Goal: Task Accomplishment & Management: Complete application form

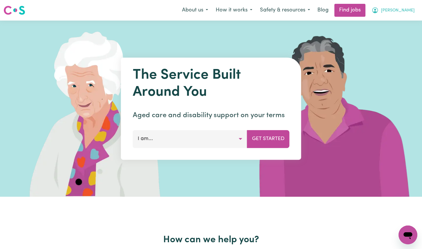
click at [379, 12] on icon "My Account" at bounding box center [375, 10] width 7 height 7
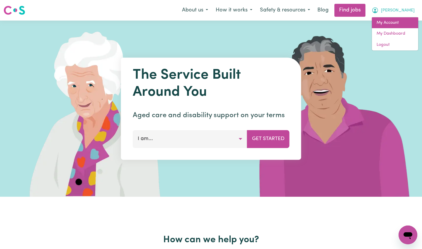
click at [397, 22] on link "My Account" at bounding box center [395, 22] width 46 height 11
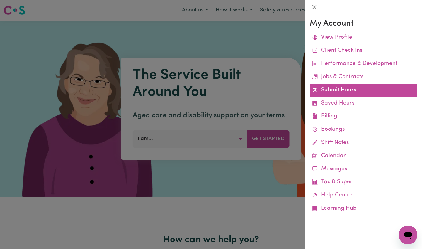
click at [348, 89] on link "Submit Hours" at bounding box center [364, 90] width 108 height 13
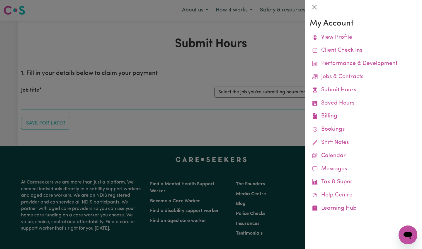
click at [223, 100] on div at bounding box center [211, 124] width 422 height 249
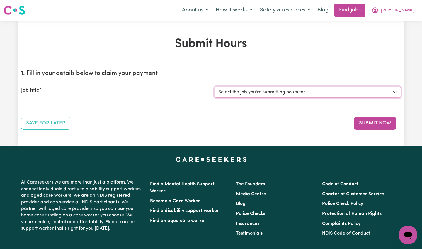
select select "14903"
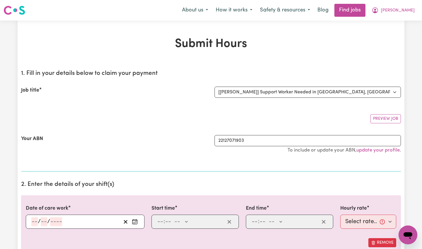
click at [368, 124] on section "1. Fill in your details below to claim your payment Job title Select the job yo…" at bounding box center [211, 118] width 380 height 106
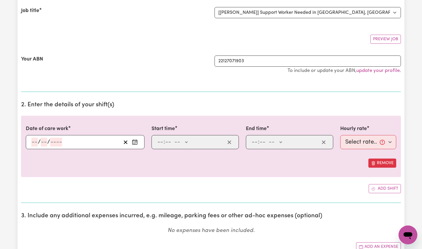
scroll to position [87, 0]
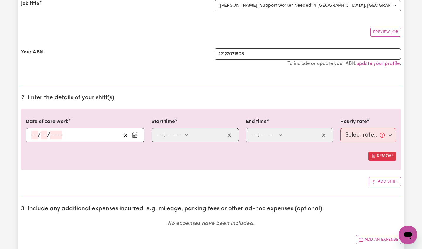
click at [36, 134] on input "number" at bounding box center [34, 134] width 6 height 9
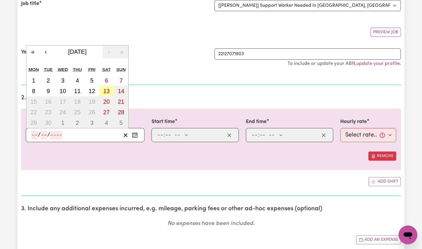
click at [104, 90] on abbr "13" at bounding box center [106, 91] width 6 height 6
type input "[DATE]"
type input "13"
type input "9"
type input "2025"
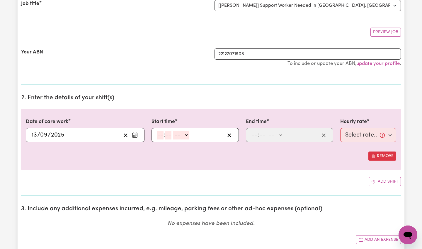
click at [162, 132] on input "number" at bounding box center [160, 134] width 6 height 9
type input "2"
type input "00"
select select "pm"
type input "14:00"
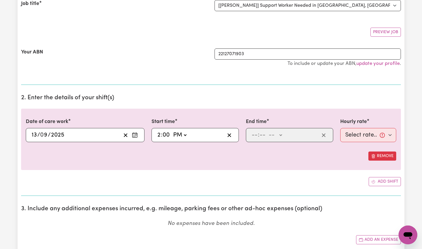
type input "0"
click at [255, 133] on input "number" at bounding box center [255, 134] width 6 height 9
type input "4"
type input "00"
select select "pm"
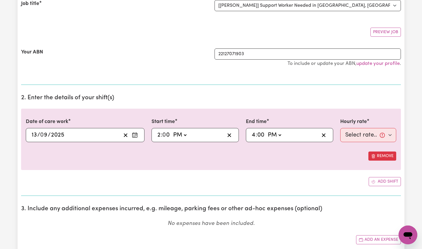
type input "16:00"
type input "0"
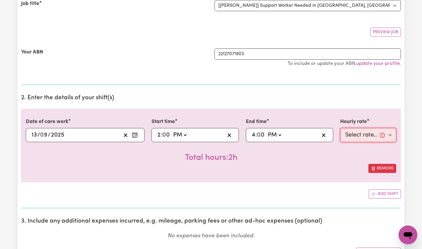
select select "61.07-Weekday"
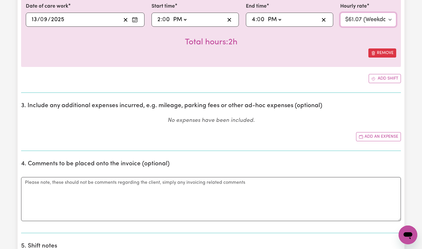
scroll to position [205, 0]
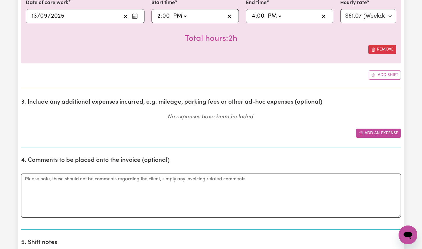
click at [363, 131] on icon "Add another expense" at bounding box center [361, 133] width 5 height 5
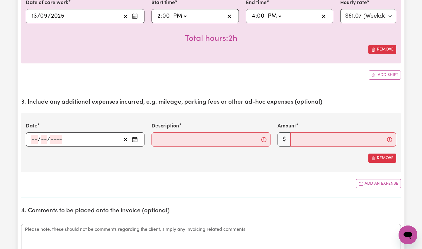
click at [35, 138] on input "number" at bounding box center [34, 139] width 6 height 9
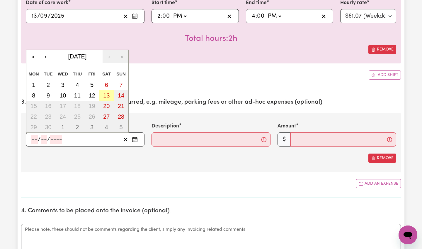
click at [109, 91] on button "13" at bounding box center [106, 95] width 15 height 11
type input "[DATE]"
type input "13"
type input "9"
type input "2025"
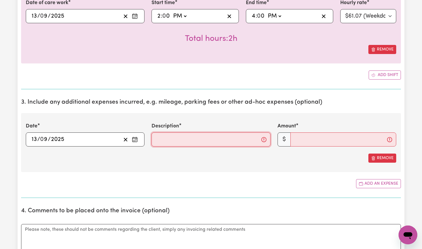
click at [158, 145] on input "Description" at bounding box center [211, 139] width 119 height 14
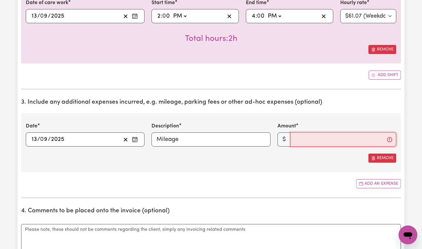
click at [327, 137] on input "Amount" at bounding box center [344, 139] width 106 height 14
click at [207, 136] on input "Mileage" at bounding box center [211, 139] width 119 height 14
type input "Mileage - 15km"
click at [313, 134] on input "Amount" at bounding box center [344, 139] width 106 height 14
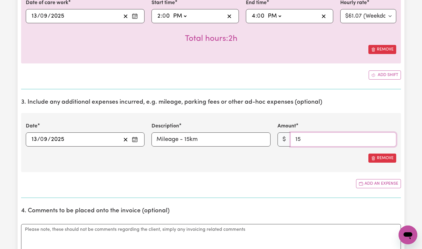
type input "15"
click at [311, 159] on div "Remove" at bounding box center [211, 157] width 371 height 9
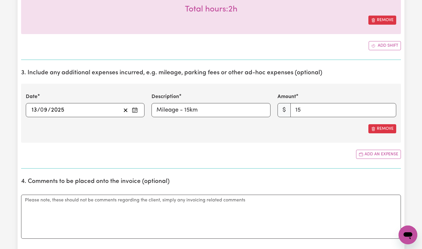
scroll to position [238, 0]
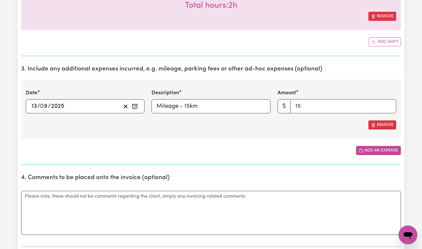
click at [363, 153] on button "Add an expense" at bounding box center [378, 150] width 45 height 9
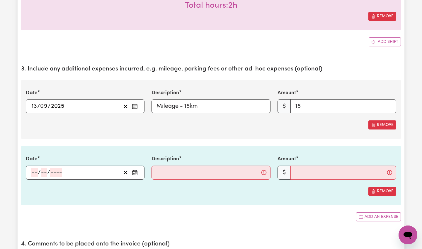
click at [37, 168] on input "number" at bounding box center [34, 172] width 6 height 9
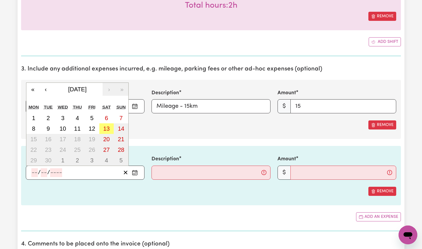
click at [110, 126] on abbr "13" at bounding box center [106, 128] width 6 height 6
type input "[DATE]"
type input "13"
type input "9"
type input "2025"
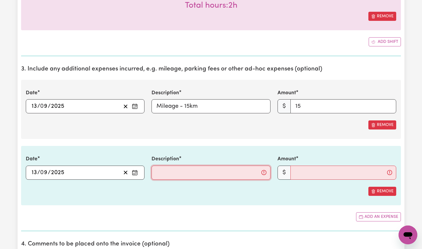
click at [176, 170] on input "Description" at bounding box center [211, 172] width 119 height 14
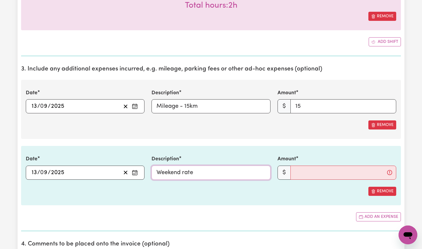
type input "Weekend rate"
click at [305, 174] on input "Amount" at bounding box center [344, 172] width 106 height 14
type input "61.07"
click at [244, 173] on input "Weekend rate" at bounding box center [211, 172] width 119 height 14
click at [195, 169] on input "Weekend rate - for 2 hours" at bounding box center [211, 172] width 119 height 14
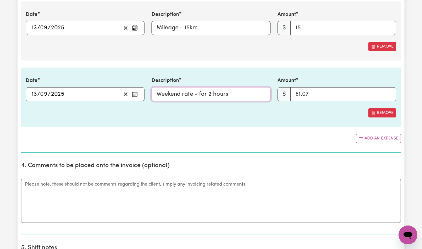
scroll to position [350, 0]
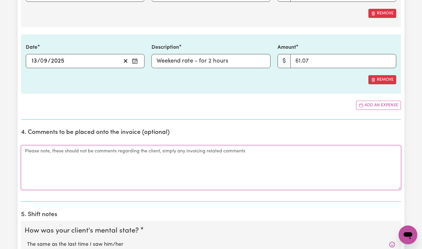
click at [330, 164] on textarea "Comments" at bounding box center [211, 167] width 380 height 44
click at [195, 59] on input "Weekend rate - for 2 hours" at bounding box center [211, 61] width 119 height 14
type input "Weekend loading - for 2 hours"
click at [106, 159] on textarea "Comments" at bounding box center [211, 167] width 380 height 44
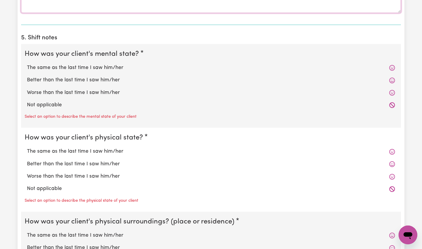
scroll to position [529, 0]
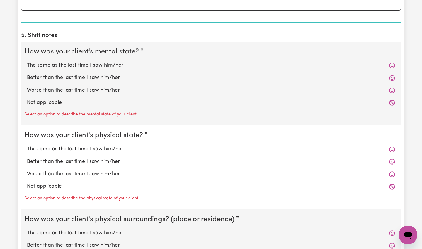
click at [393, 64] on icon at bounding box center [392, 65] width 6 height 6
click at [393, 75] on icon at bounding box center [392, 78] width 6 height 6
click at [392, 64] on icon at bounding box center [392, 65] width 6 height 6
click at [391, 63] on icon at bounding box center [392, 65] width 6 height 6
click at [103, 56] on fieldset "How was your client's mental state? The same as the last time I saw him/her Bet…" at bounding box center [211, 84] width 380 height 84
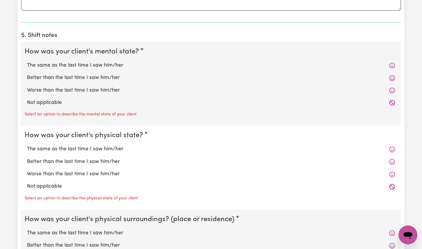
click at [103, 64] on label "The same as the last time I saw him/her" at bounding box center [211, 66] width 368 height 8
click at [27, 62] on input "The same as the last time I saw him/her" at bounding box center [27, 61] width 0 height 0
radio input "true"
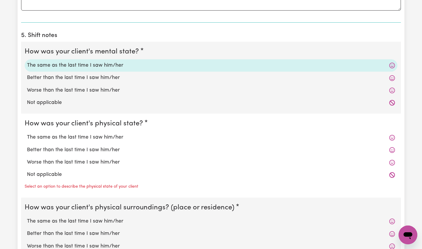
click at [78, 136] on label "The same as the last time I saw him/her" at bounding box center [211, 137] width 368 height 8
click at [27, 133] on input "The same as the last time I saw him/her" at bounding box center [27, 133] width 0 height 0
radio input "true"
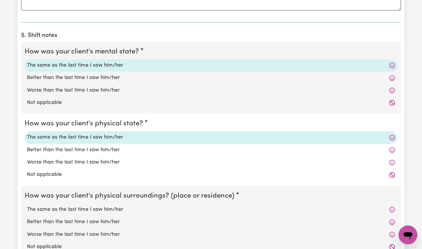
click at [77, 146] on label "Better than the last time I saw him/her" at bounding box center [211, 150] width 368 height 8
click at [27, 146] on input "Better than the last time I saw him/her" at bounding box center [27, 146] width 0 height 0
radio input "true"
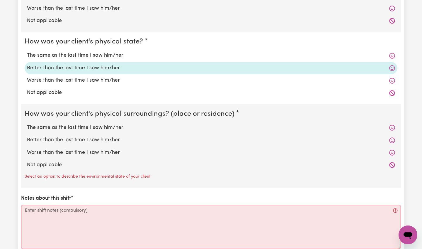
scroll to position [621, 0]
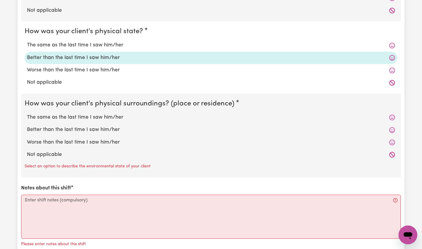
click at [110, 44] on label "The same as the last time I saw him/her" at bounding box center [211, 45] width 368 height 8
click at [27, 41] on input "The same as the last time I saw him/her" at bounding box center [27, 41] width 0 height 0
radio input "true"
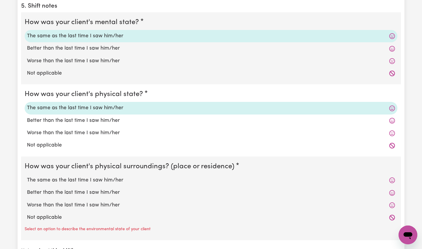
click at [101, 47] on label "Better than the last time I saw him/her" at bounding box center [211, 49] width 368 height 8
click at [27, 45] on input "Better than the last time I saw him/her" at bounding box center [27, 44] width 0 height 0
radio input "true"
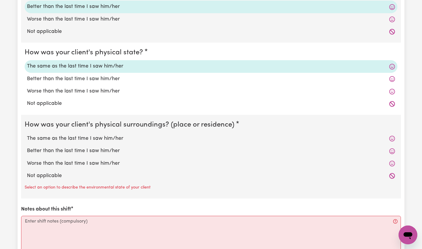
scroll to position [618, 0]
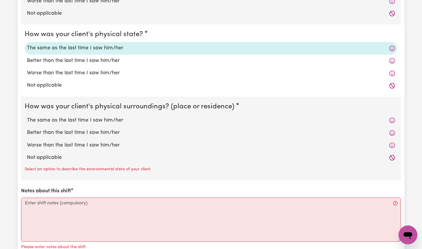
click at [94, 119] on label "The same as the last time I saw him/her" at bounding box center [211, 120] width 368 height 8
click at [27, 116] on input "The same as the last time I saw him/her" at bounding box center [27, 116] width 0 height 0
radio input "true"
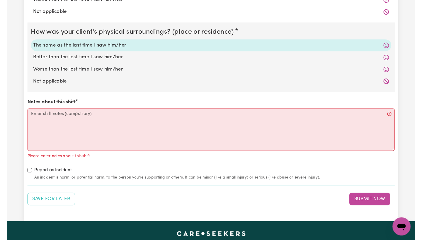
scroll to position [704, 0]
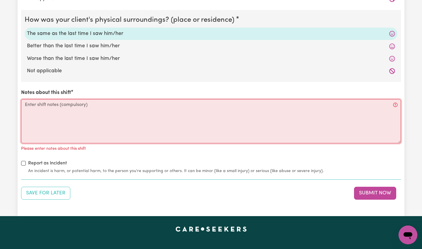
click at [96, 115] on textarea "Notes about this shift" at bounding box center [211, 121] width 380 height 44
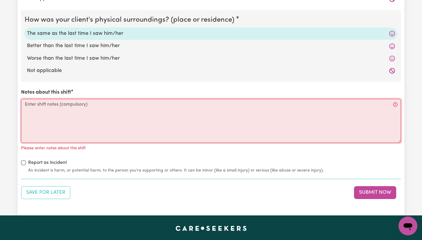
paste textarea "picked up the client from the rally at [GEOGRAPHIC_DATA] in the city. We then w…"
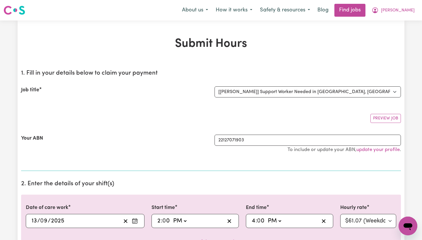
scroll to position [0, 0]
type textarea "picked up the client from the rally at [GEOGRAPHIC_DATA] in the city. We then w…"
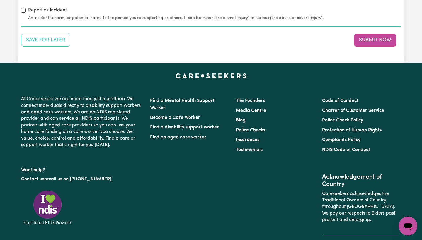
scroll to position [809, 0]
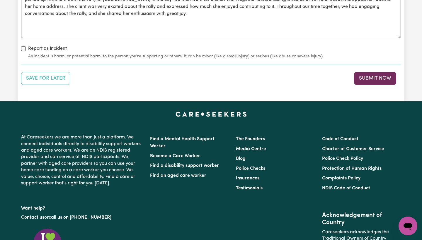
click at [380, 74] on button "Submit Now" at bounding box center [375, 78] width 42 height 13
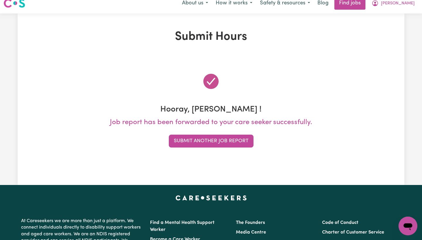
scroll to position [0, 0]
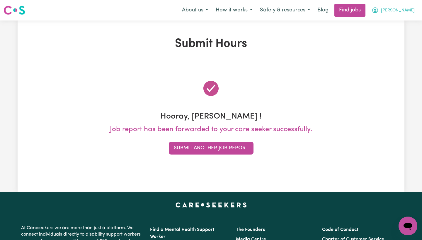
click at [402, 11] on button "[PERSON_NAME]" at bounding box center [393, 10] width 51 height 12
click at [393, 31] on link "My Dashboard" at bounding box center [395, 33] width 46 height 11
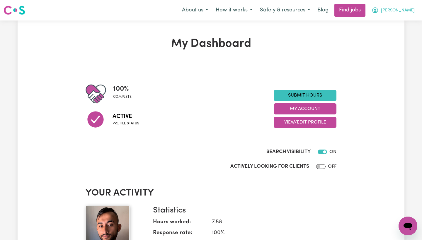
click at [402, 12] on button "[PERSON_NAME]" at bounding box center [393, 10] width 51 height 12
click at [396, 21] on link "My Account" at bounding box center [395, 22] width 46 height 11
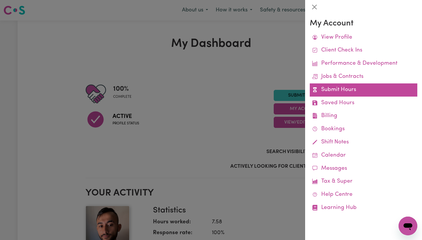
click at [341, 93] on link "Submit Hours" at bounding box center [364, 90] width 108 height 13
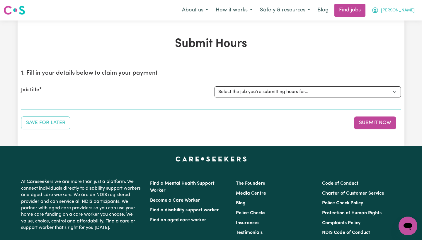
click at [406, 10] on span "[PERSON_NAME]" at bounding box center [398, 10] width 34 height 6
click at [391, 34] on link "My Dashboard" at bounding box center [395, 33] width 46 height 11
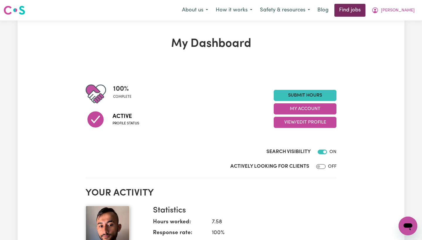
click at [366, 13] on link "Find jobs" at bounding box center [350, 10] width 31 height 13
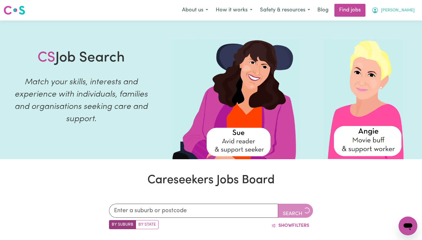
scroll to position [0, 0]
click at [399, 16] on button "[PERSON_NAME]" at bounding box center [393, 10] width 51 height 12
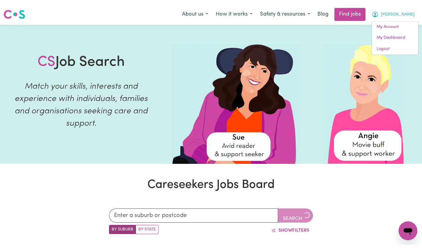
scroll to position [0, 0]
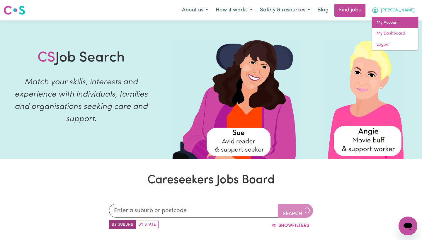
click at [395, 25] on link "My Account" at bounding box center [395, 22] width 46 height 11
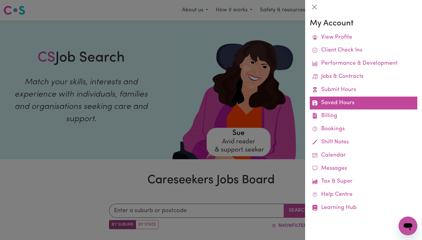
click at [356, 97] on link "Saved Hours" at bounding box center [364, 103] width 108 height 13
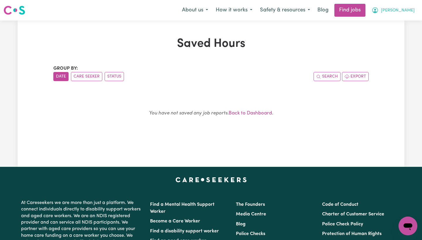
click at [407, 14] on button "[PERSON_NAME]" at bounding box center [393, 10] width 51 height 12
